Goal: Navigation & Orientation: Find specific page/section

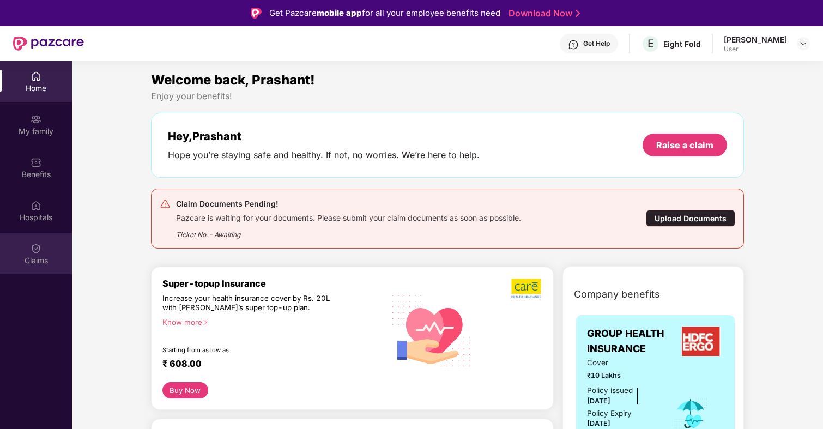
click at [53, 259] on div "Claims" at bounding box center [36, 260] width 72 height 11
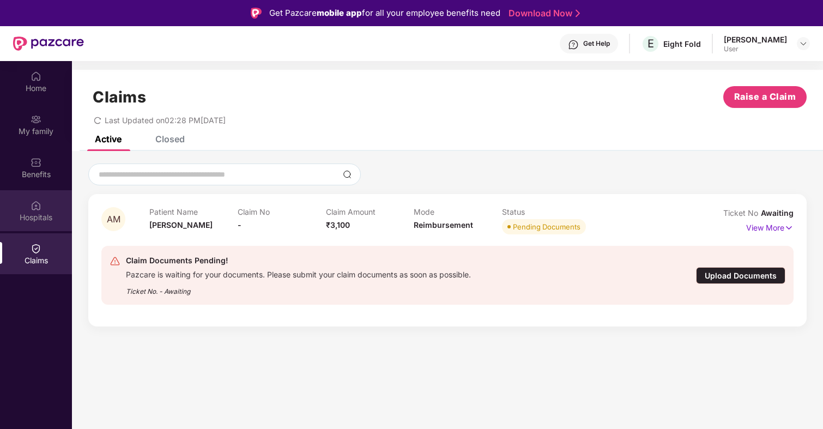
click at [43, 212] on div "Hospitals" at bounding box center [36, 217] width 72 height 11
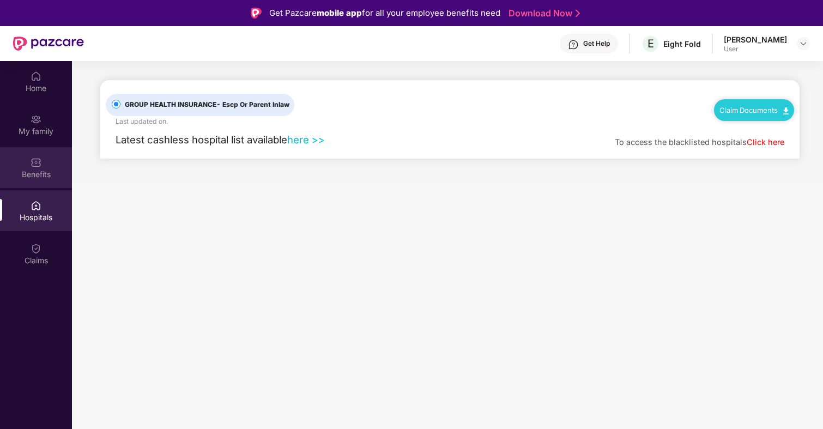
click at [46, 155] on div "Benefits" at bounding box center [36, 167] width 72 height 41
